Goal: Register for event/course

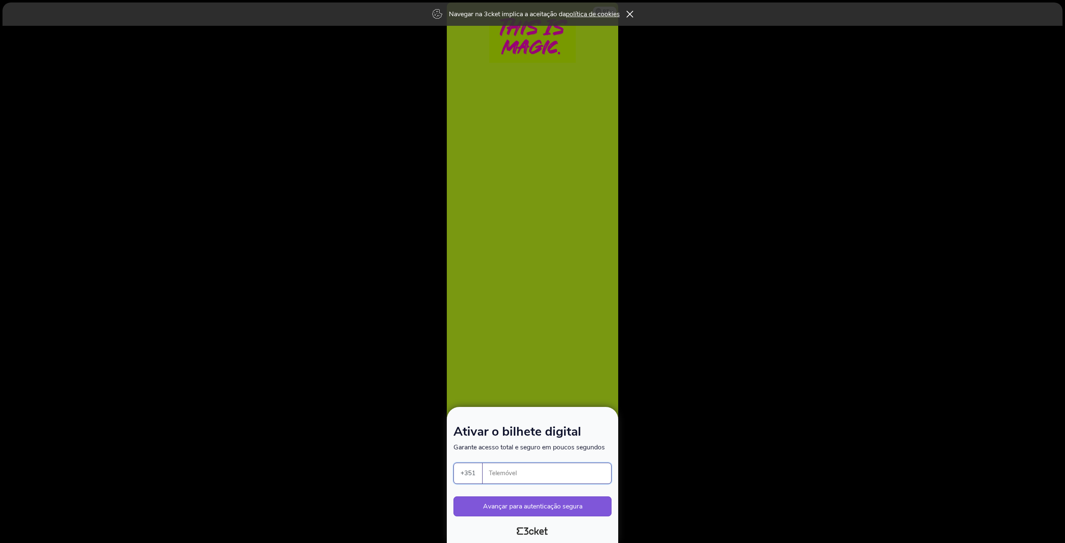
click at [540, 470] on input "Telemóvel" at bounding box center [550, 473] width 122 height 20
type input "932007239"
click at [553, 503] on button "Avançar para autenticação segura" at bounding box center [532, 506] width 158 height 20
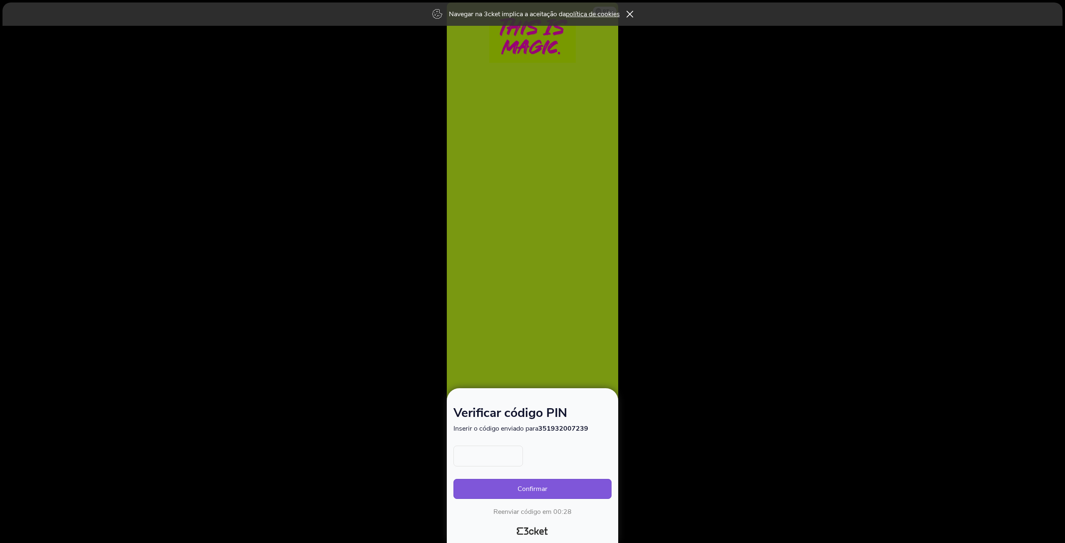
click at [484, 462] on input "text" at bounding box center [487, 456] width 69 height 21
type input "4944"
click at [538, 486] on button "Confirmar" at bounding box center [532, 489] width 158 height 20
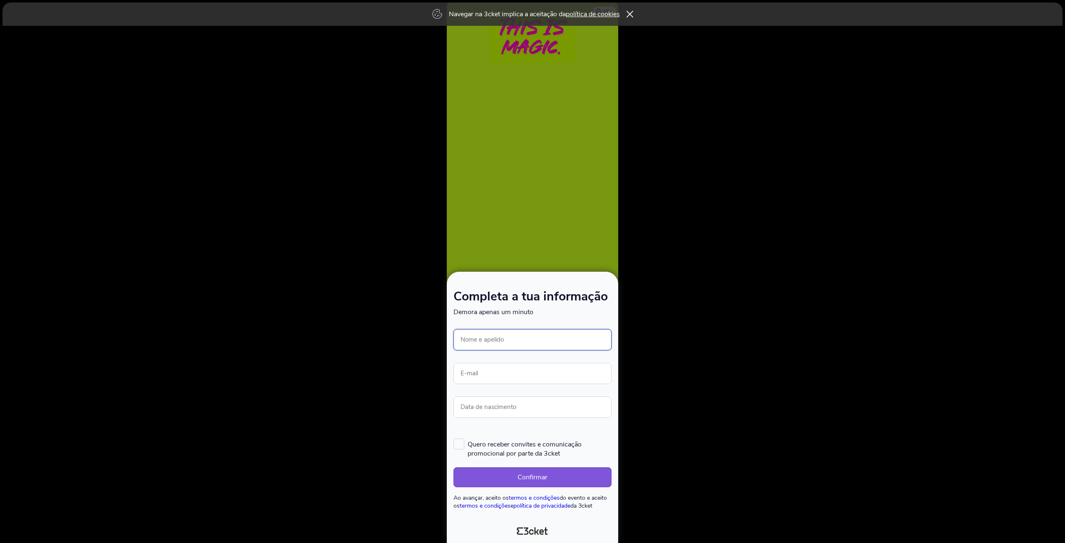
click at [494, 341] on input "Nome e apelido" at bounding box center [532, 339] width 158 height 21
type input "Thamires [PERSON_NAME]"
click at [523, 374] on input "E-mail" at bounding box center [532, 373] width 158 height 21
type input "thamiresqueiroz8@gmail.com"
click at [517, 405] on input "Data de nascimento" at bounding box center [532, 406] width 158 height 21
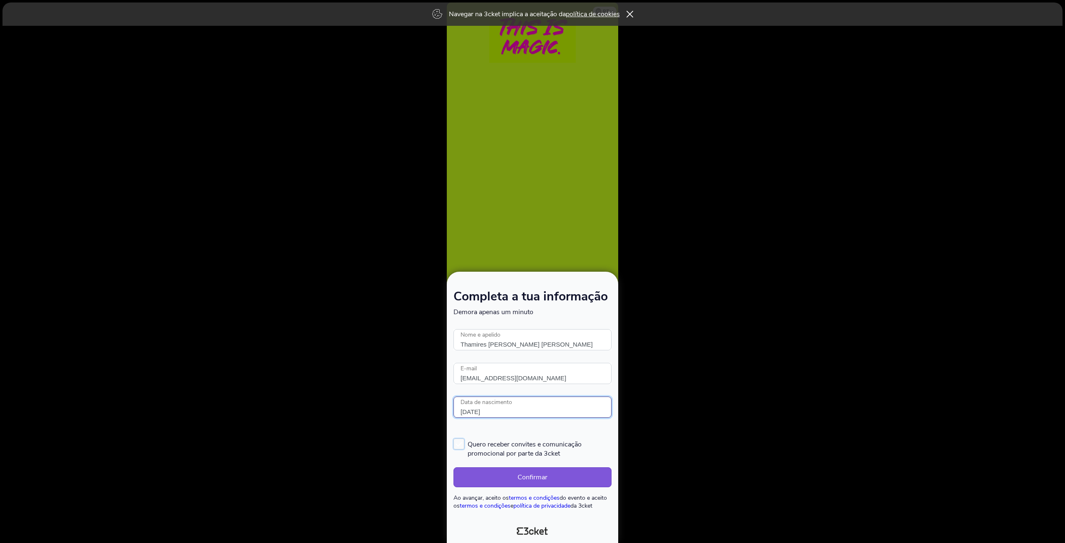
type input "29/11/1995"
click at [459, 442] on label "Quero receber convites e comunicação promocional por parte da 3cket" at bounding box center [532, 448] width 158 height 20
click at [454, 438] on input "Quero receber convites e comunicação promocional por parte da 3cket" at bounding box center [453, 438] width 1 height 1
click at [461, 443] on label "Quero receber convites e comunicação promocional por parte da 3cket" at bounding box center [532, 448] width 158 height 20
click at [454, 438] on input "Quero receber convites e comunicação promocional por parte da 3cket" at bounding box center [453, 438] width 1 height 1
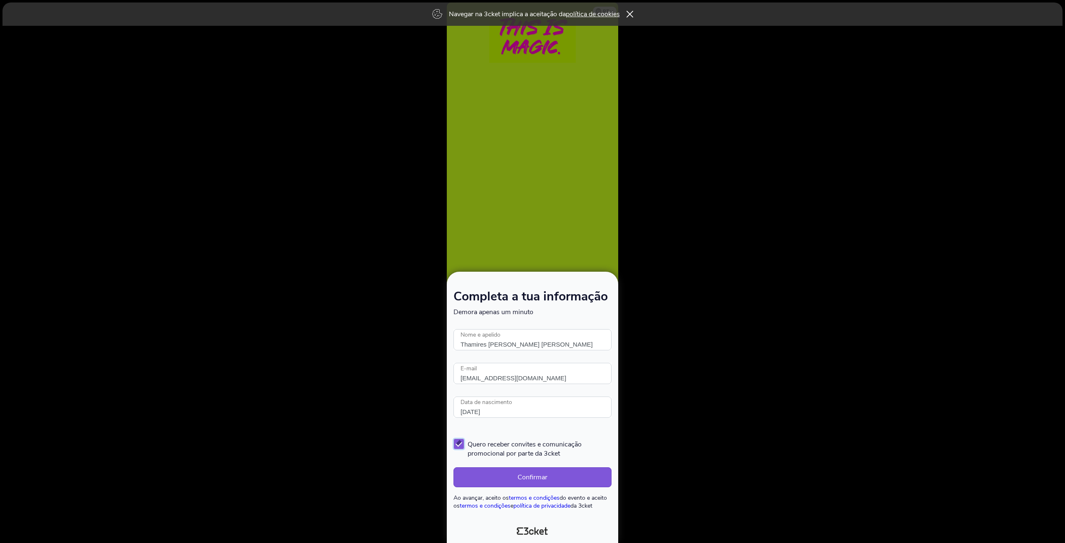
checkbox input "false"
click at [535, 478] on button "Confirmar" at bounding box center [532, 477] width 158 height 20
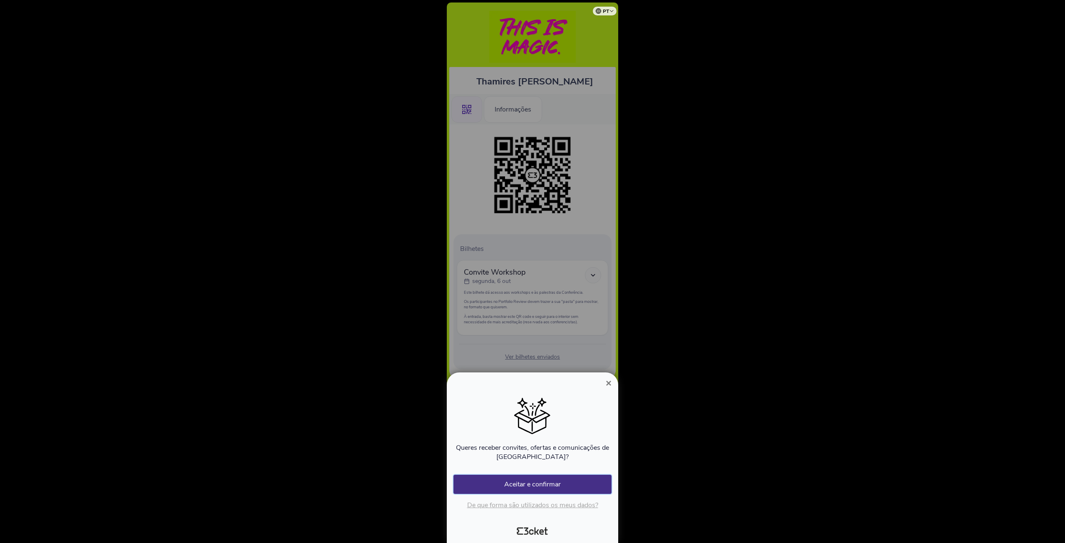
click at [540, 486] on button "Aceitar e confirmar" at bounding box center [532, 484] width 158 height 19
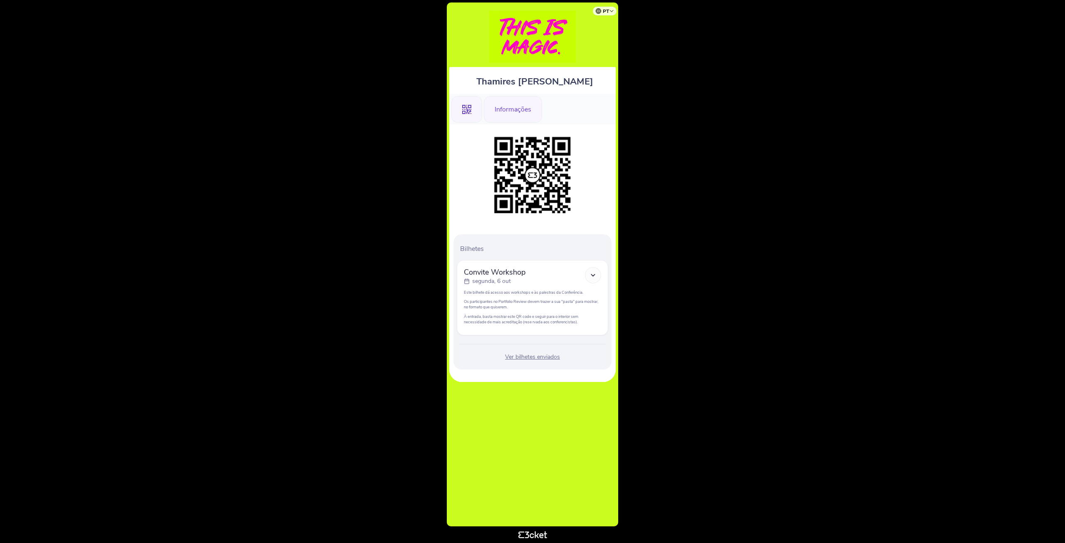
click at [525, 114] on div "Informações" at bounding box center [513, 109] width 58 height 27
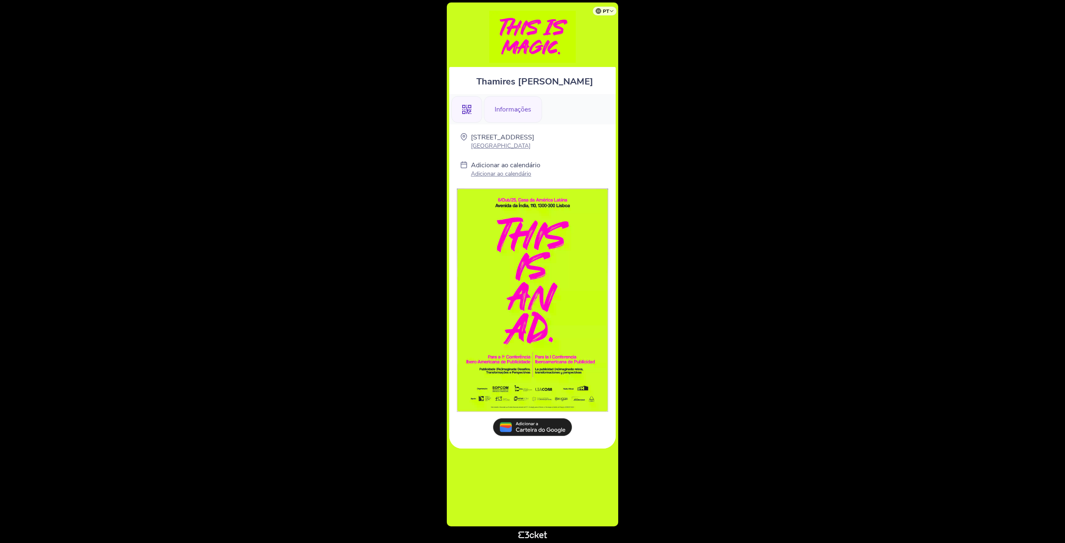
click at [467, 111] on icon ".st0{fill-rule:evenodd;clip-rule:evenodd;}" at bounding box center [466, 109] width 9 height 9
